Goal: Navigation & Orientation: Find specific page/section

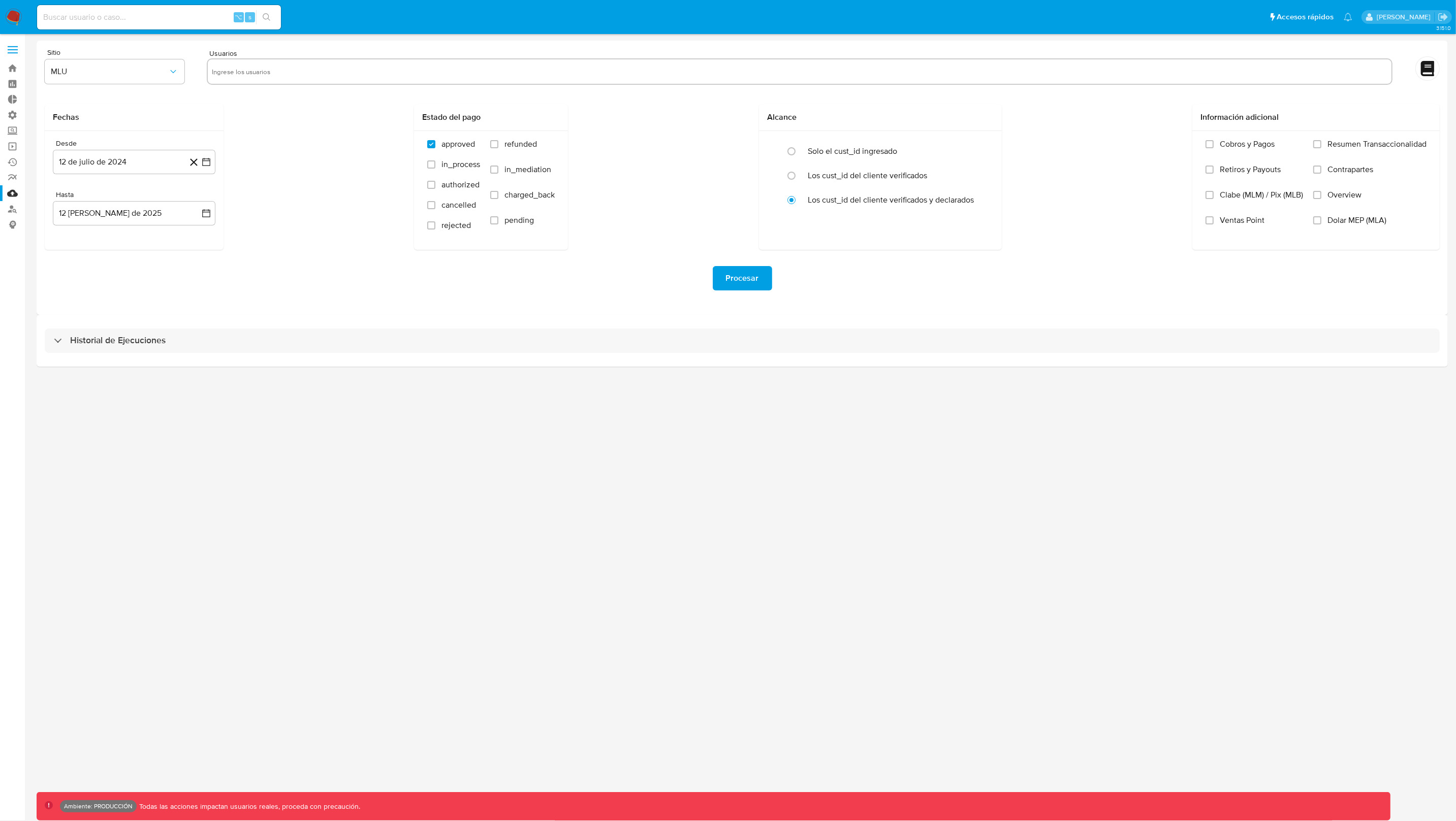
click at [694, 328] on div "Historial de Ejecuciones" at bounding box center [742, 341] width 1411 height 52
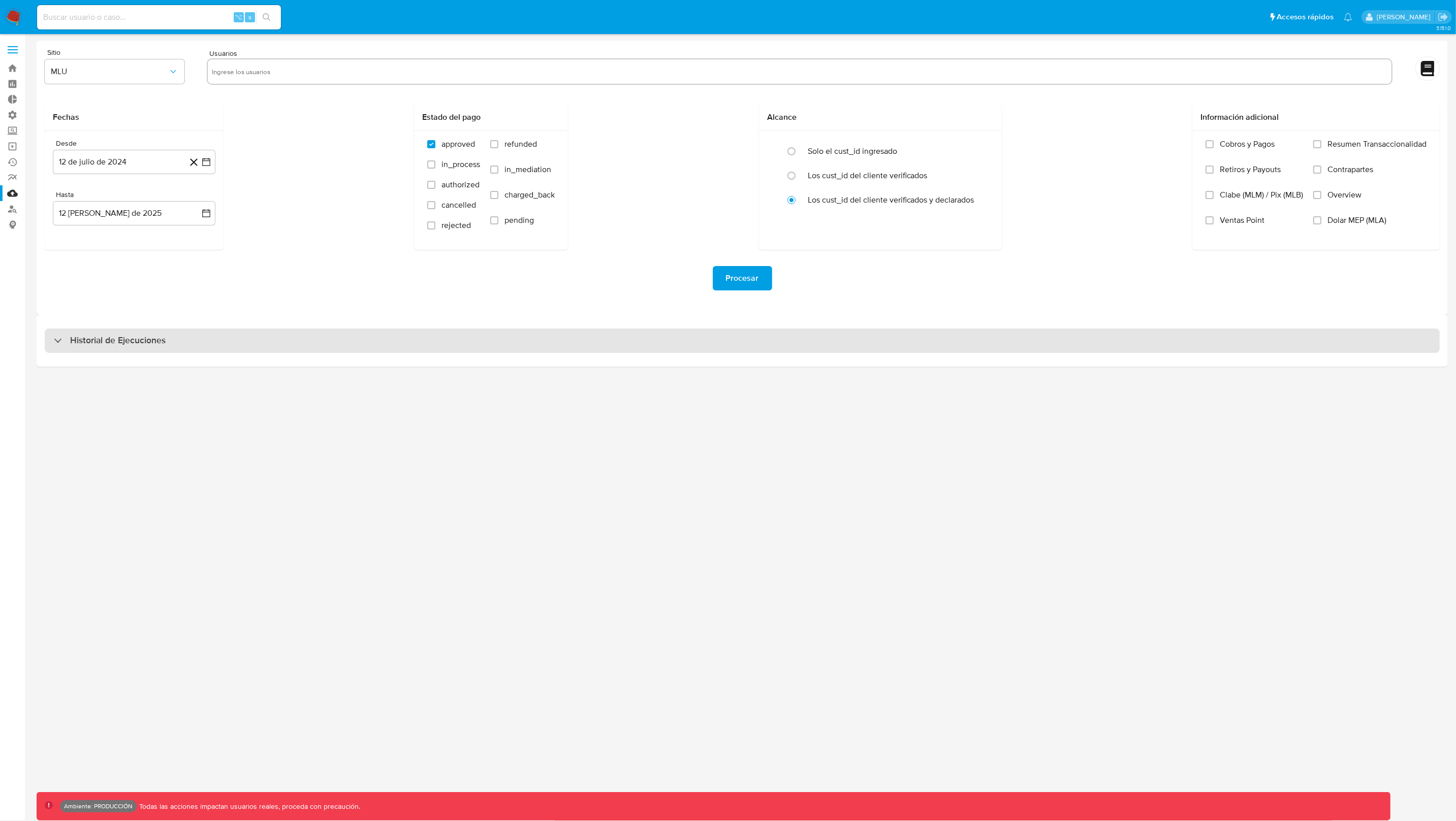
click at [694, 333] on div "Historial de Ejecuciones" at bounding box center [742, 341] width 1395 height 24
select select "10"
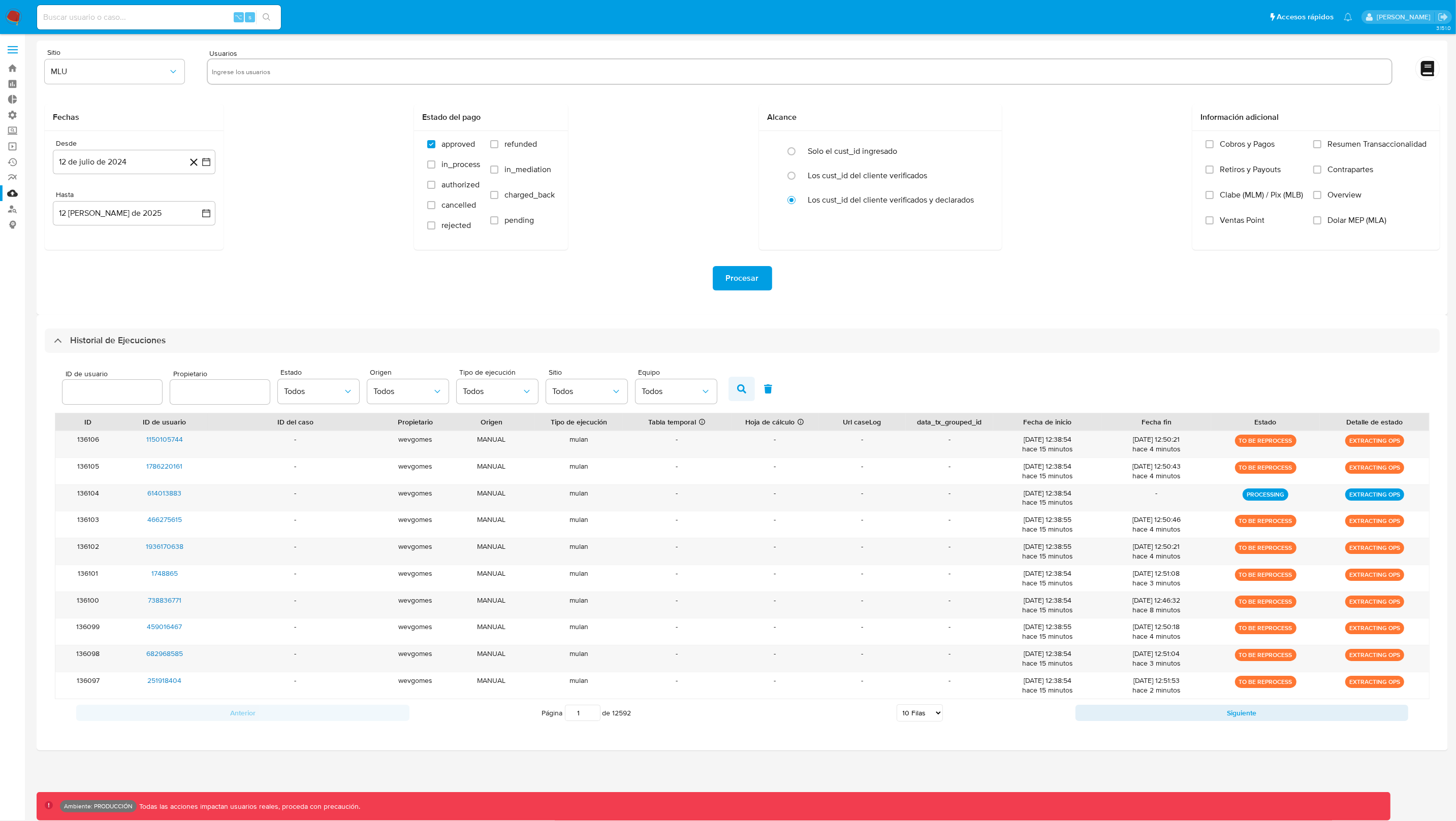
click at [742, 390] on button "button" at bounding box center [742, 389] width 27 height 24
click at [1161, 714] on button "Siguiente" at bounding box center [1242, 713] width 333 height 16
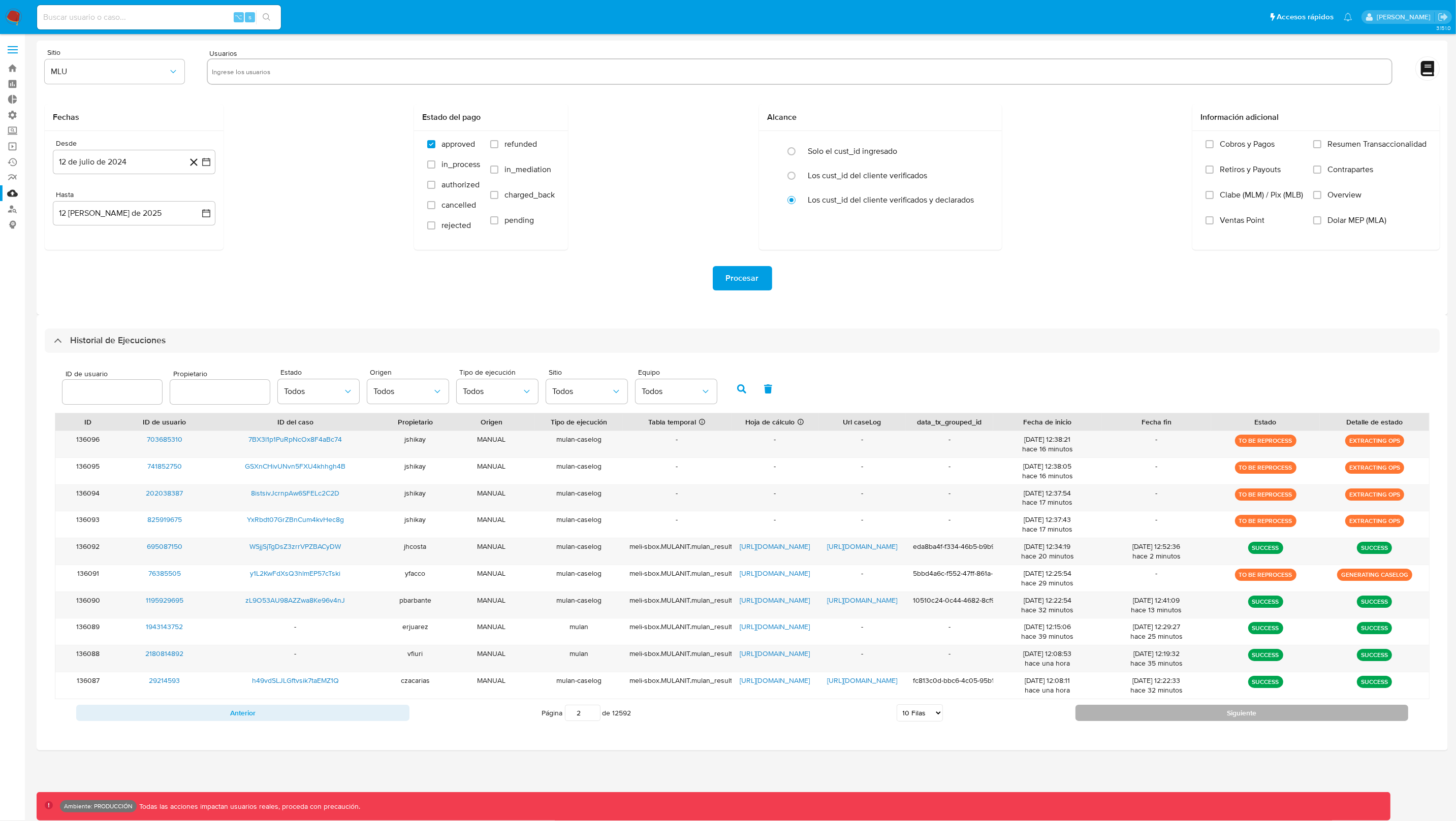
click at [1160, 715] on button "Siguiente" at bounding box center [1242, 713] width 333 height 16
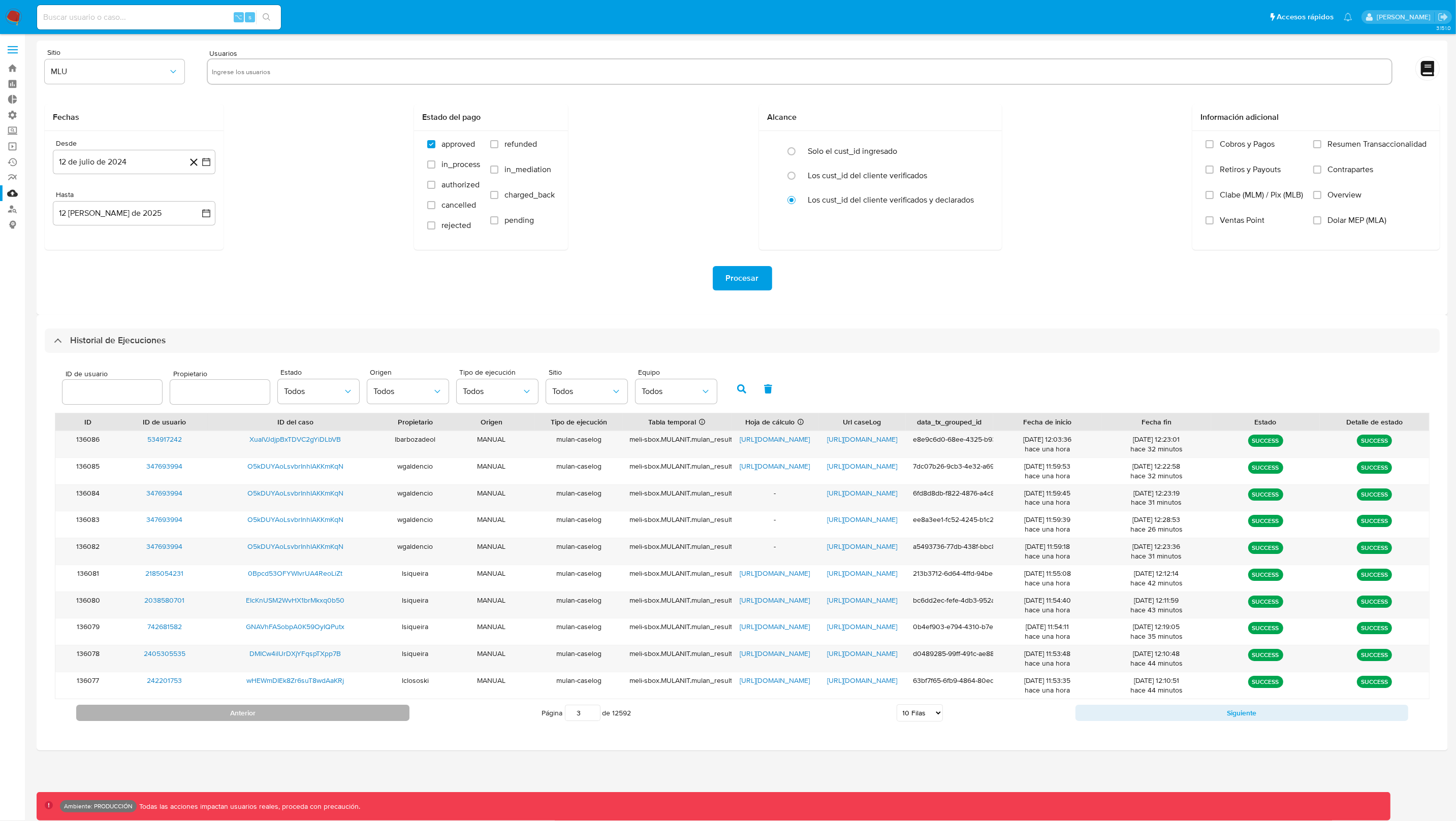
click at [340, 708] on button "Anterior" at bounding box center [243, 713] width 333 height 16
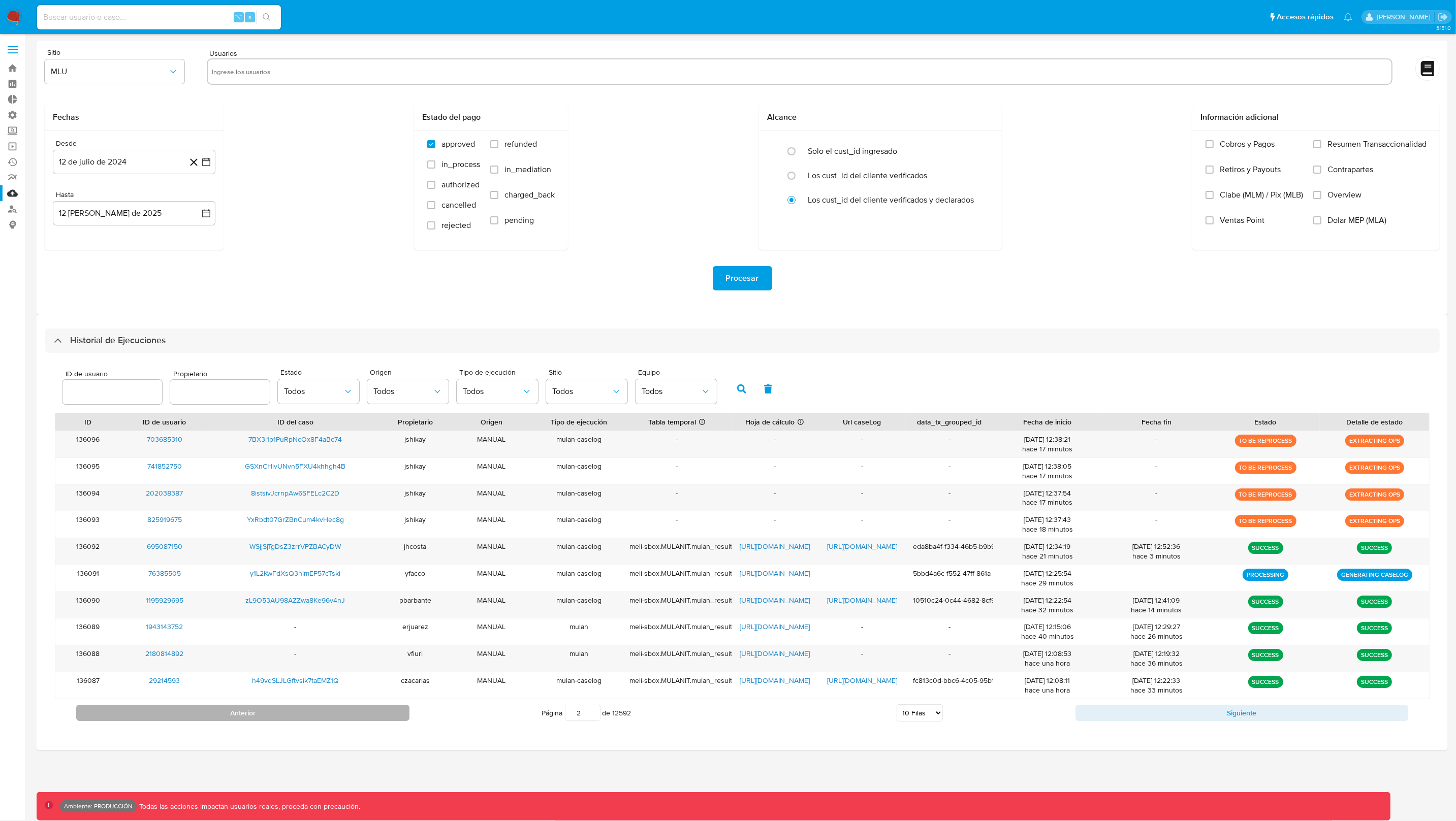
click at [340, 708] on button "Anterior" at bounding box center [243, 713] width 333 height 16
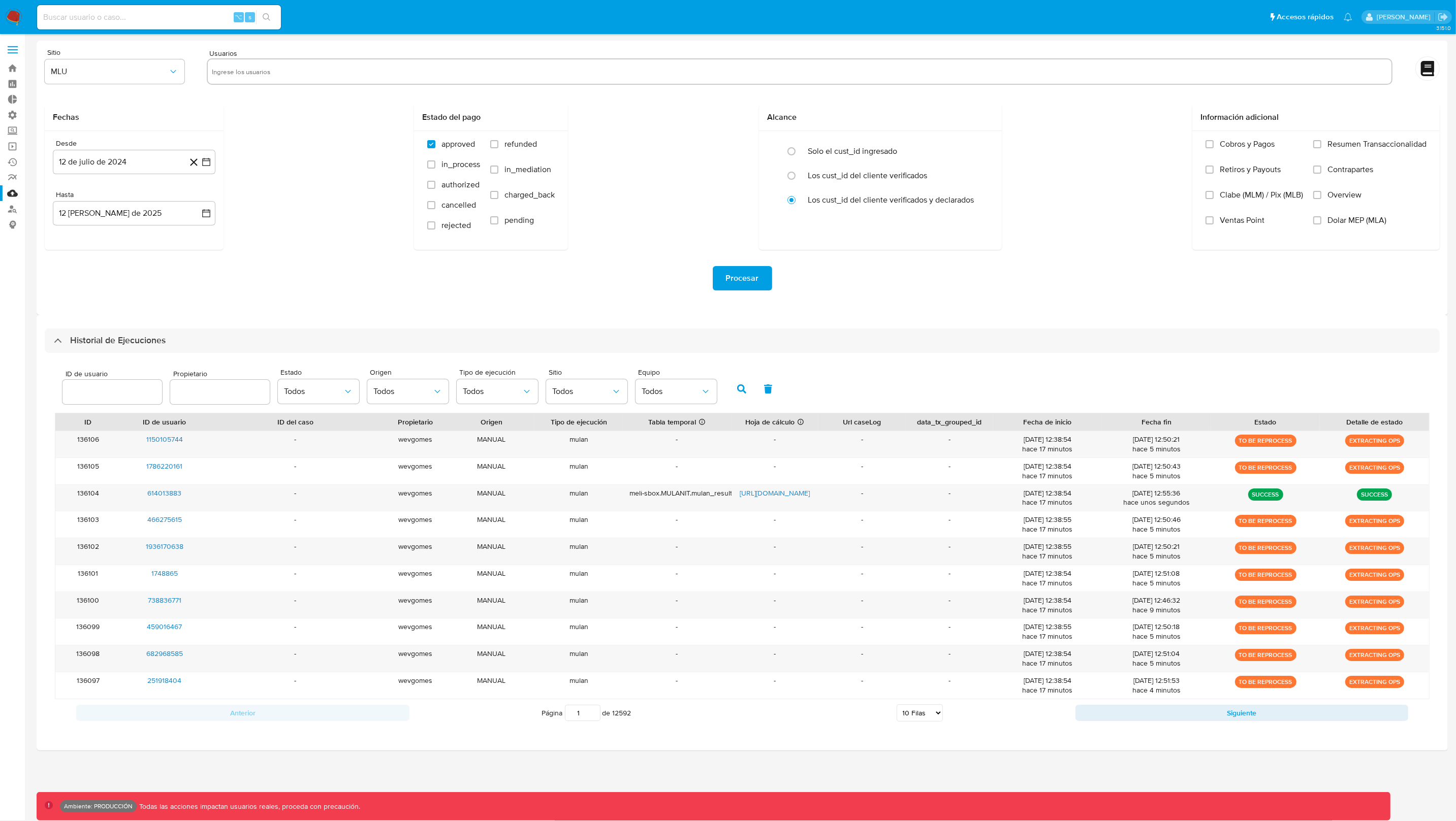
click at [737, 393] on icon "button" at bounding box center [742, 389] width 9 height 9
click at [740, 386] on button "button" at bounding box center [742, 389] width 27 height 24
click at [1137, 718] on button "Siguiente" at bounding box center [1242, 713] width 333 height 16
type input "2"
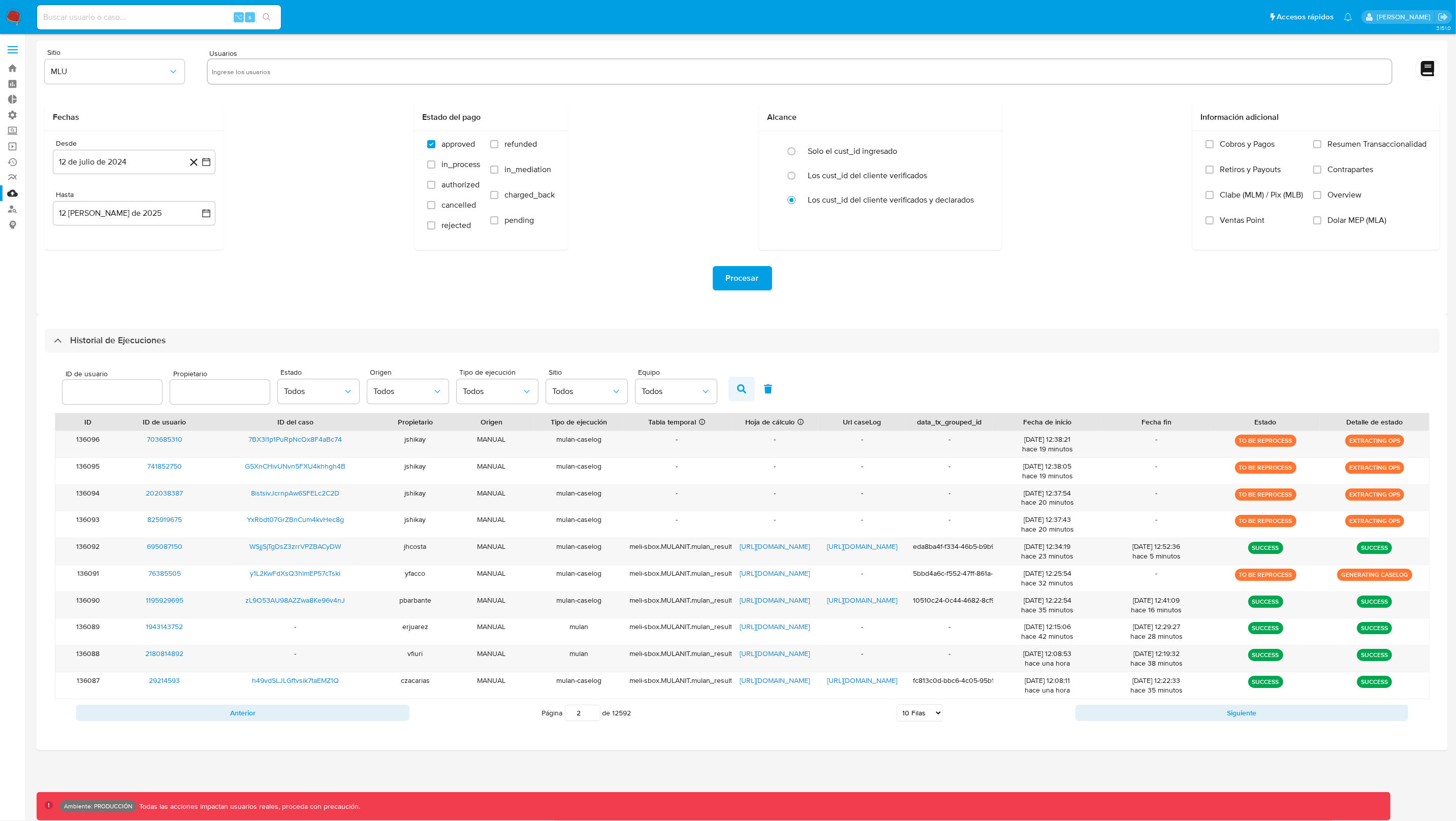
click at [735, 382] on button "button" at bounding box center [742, 389] width 27 height 24
click at [363, 713] on button "Anterior" at bounding box center [243, 713] width 333 height 16
type input "1"
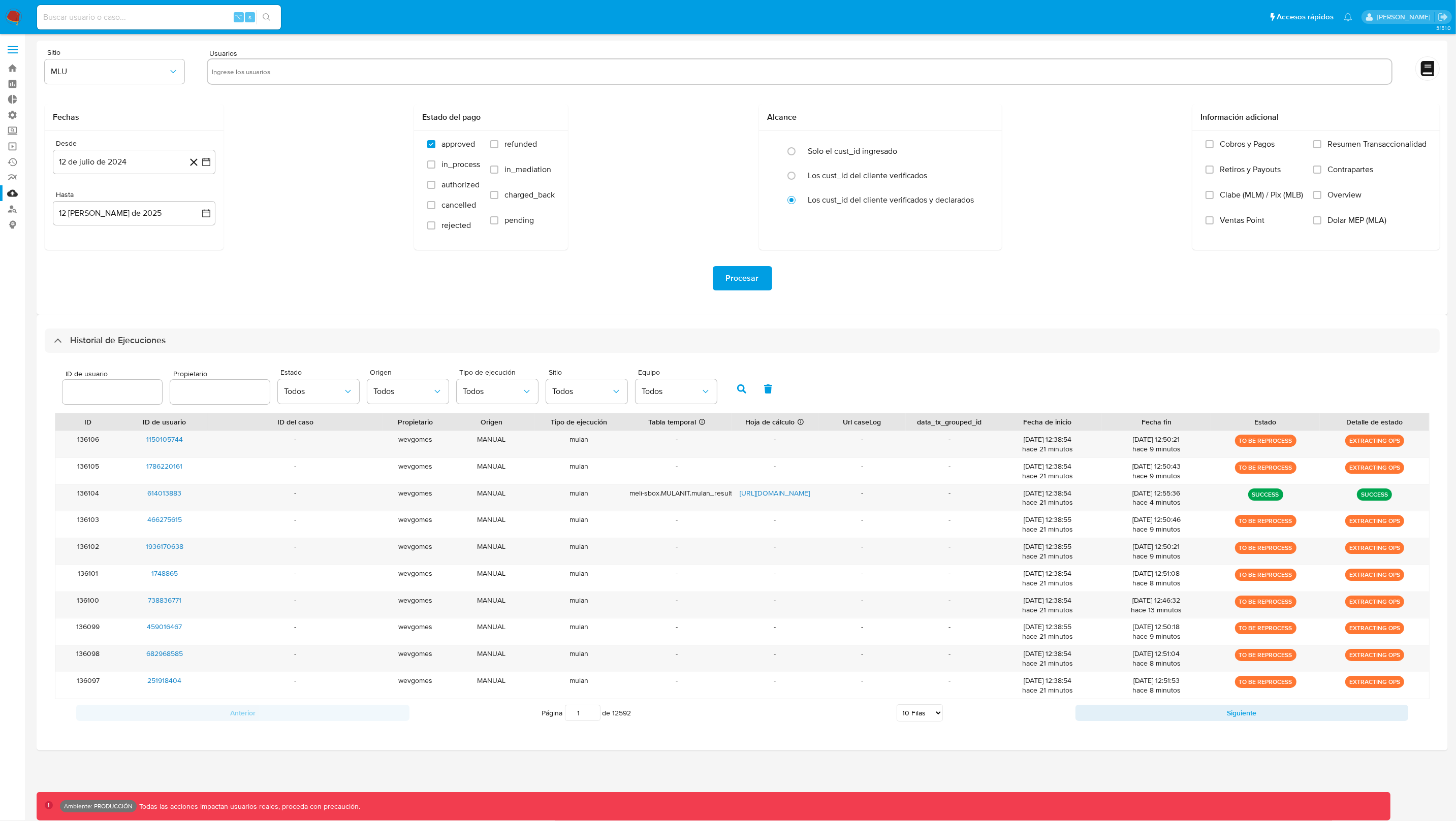
click at [737, 388] on icon "button" at bounding box center [742, 389] width 9 height 9
